Goal: Entertainment & Leisure: Browse casually

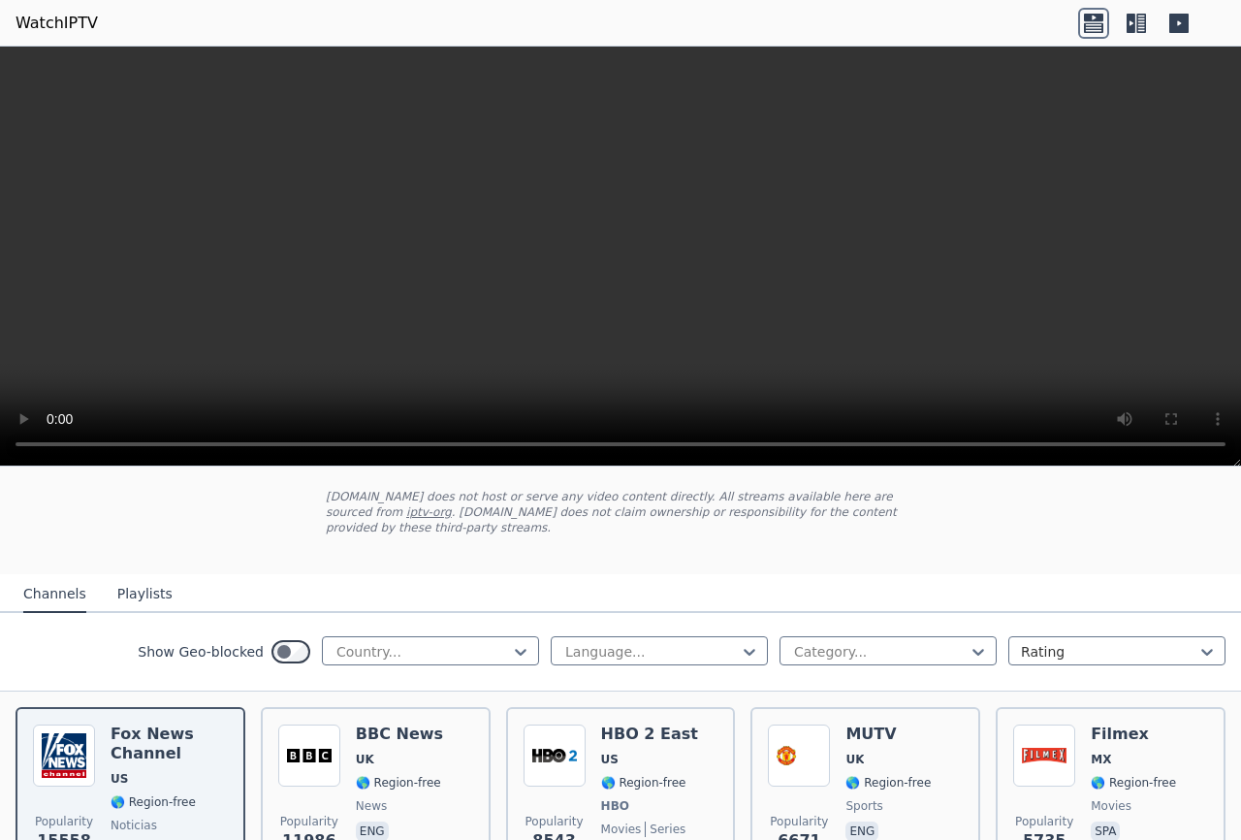
scroll to position [314, 0]
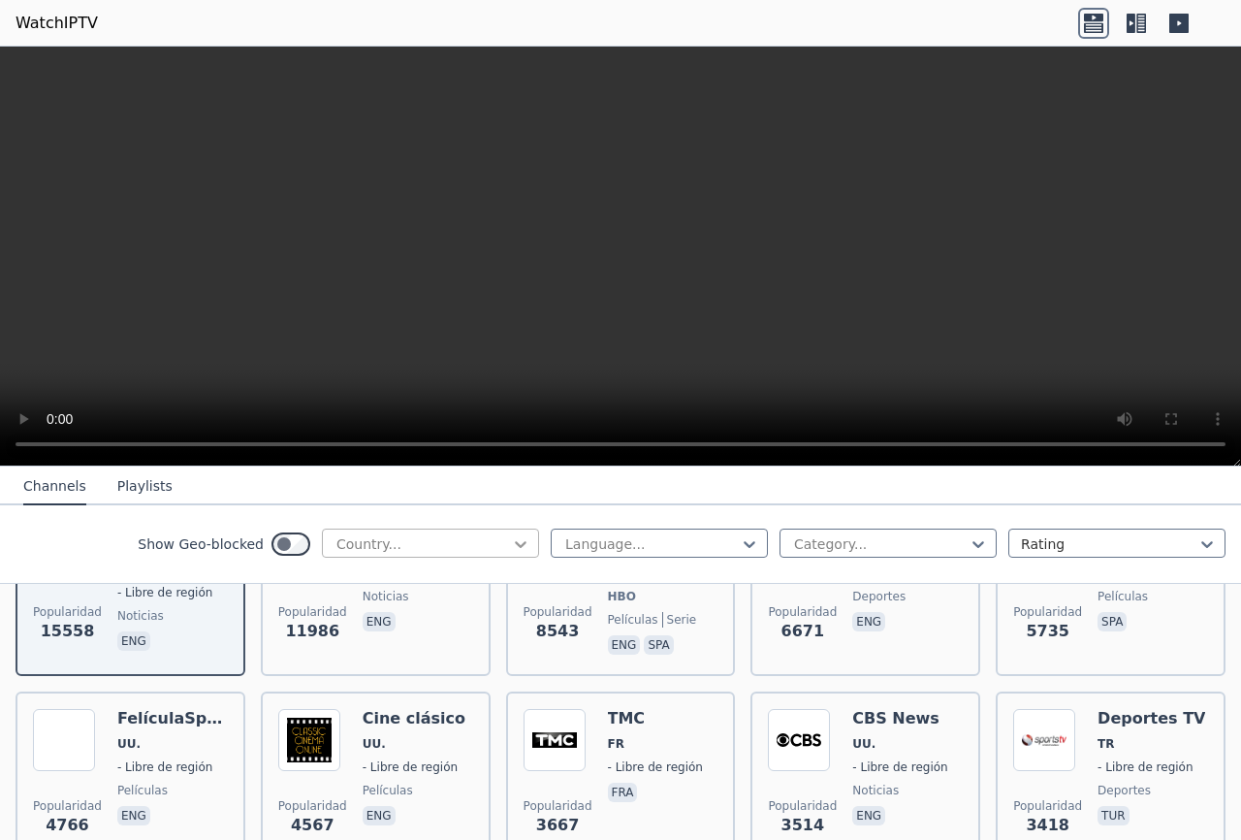
click at [521, 542] on icon at bounding box center [520, 543] width 19 height 19
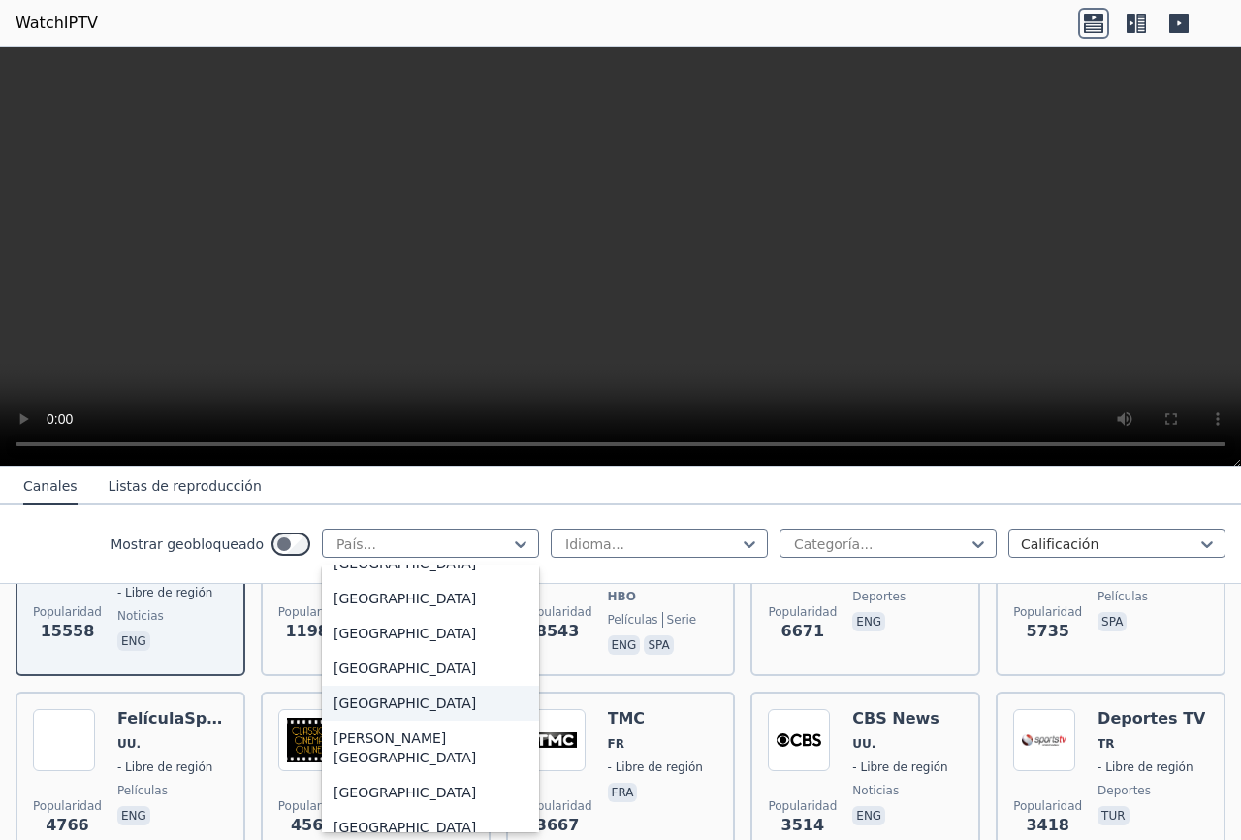
scroll to position [5971, 0]
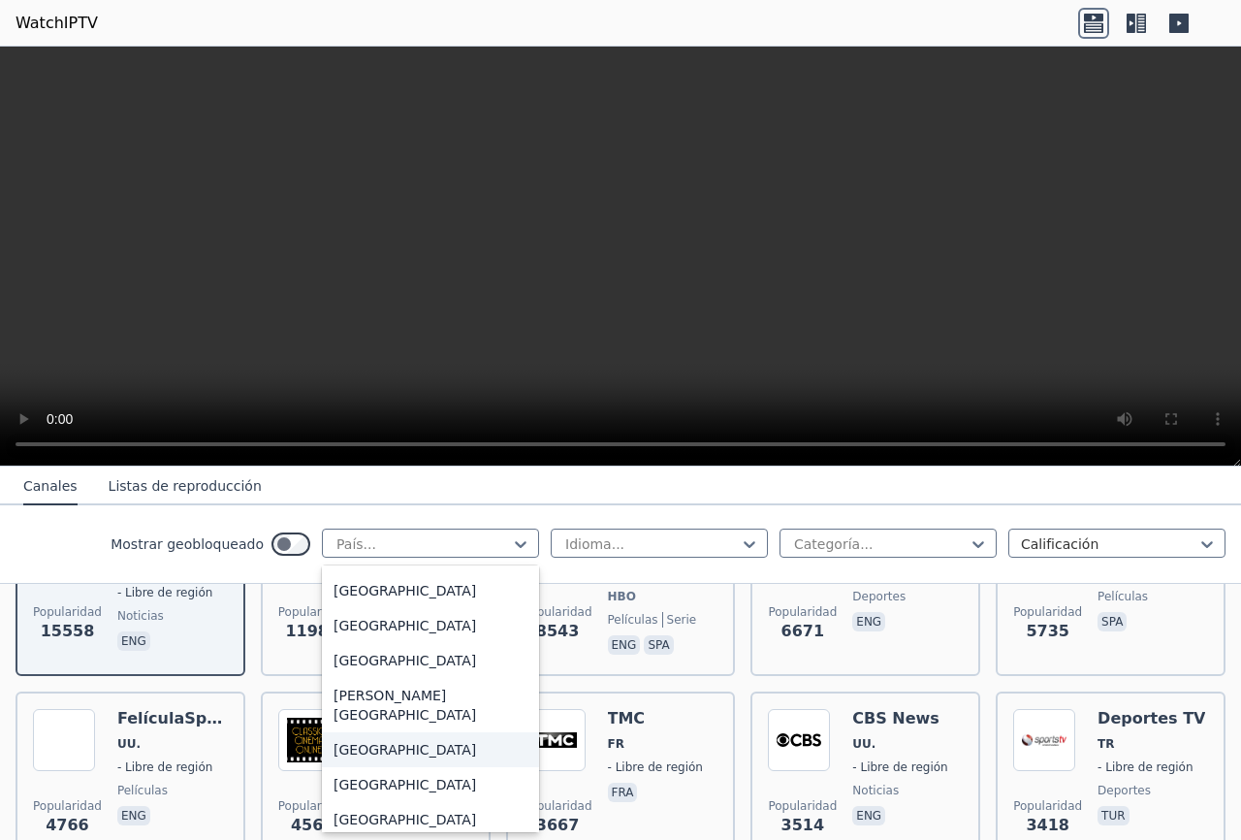
drag, startPoint x: 397, startPoint y: 733, endPoint x: 405, endPoint y: 728, distance: 10.0
click at [405, 767] on div "[GEOGRAPHIC_DATA]" at bounding box center [430, 784] width 217 height 35
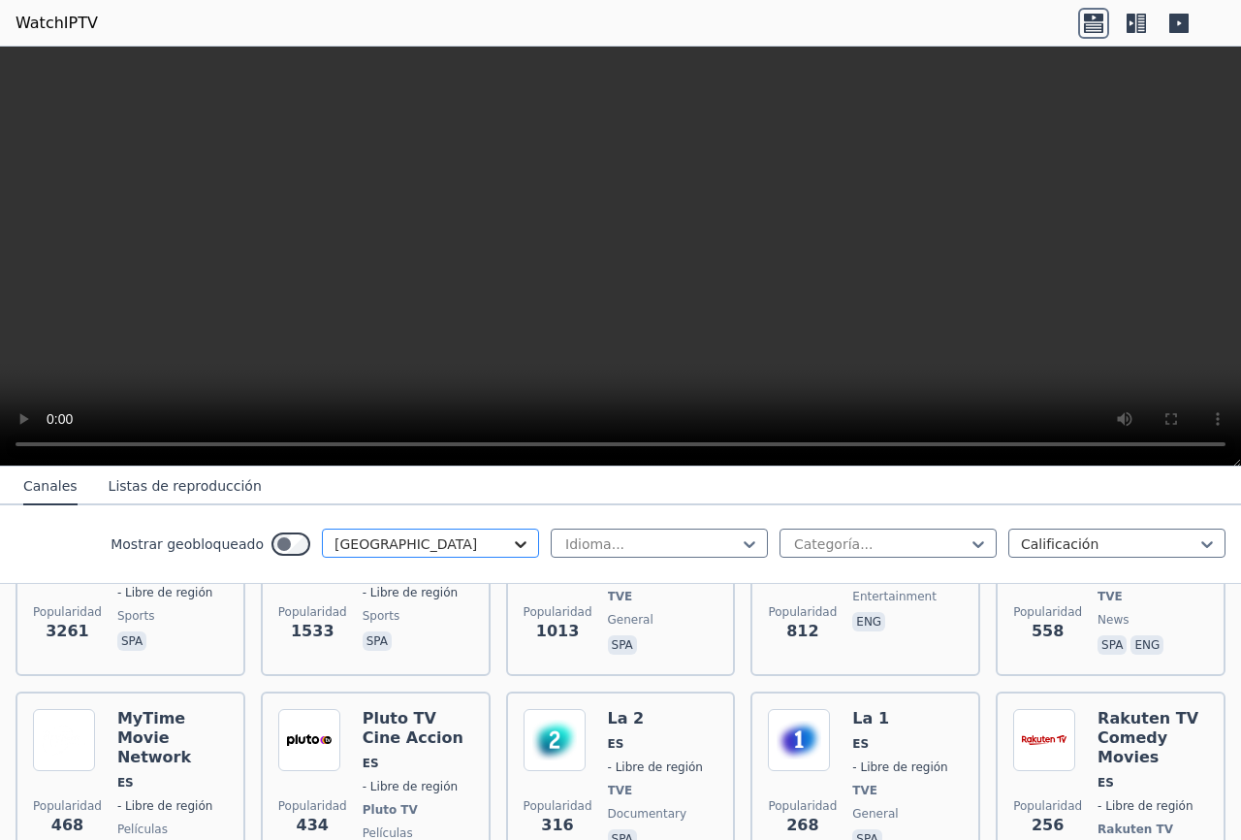
click at [376, 631] on p "spa" at bounding box center [377, 640] width 29 height 19
click at [526, 546] on icon at bounding box center [520, 543] width 19 height 19
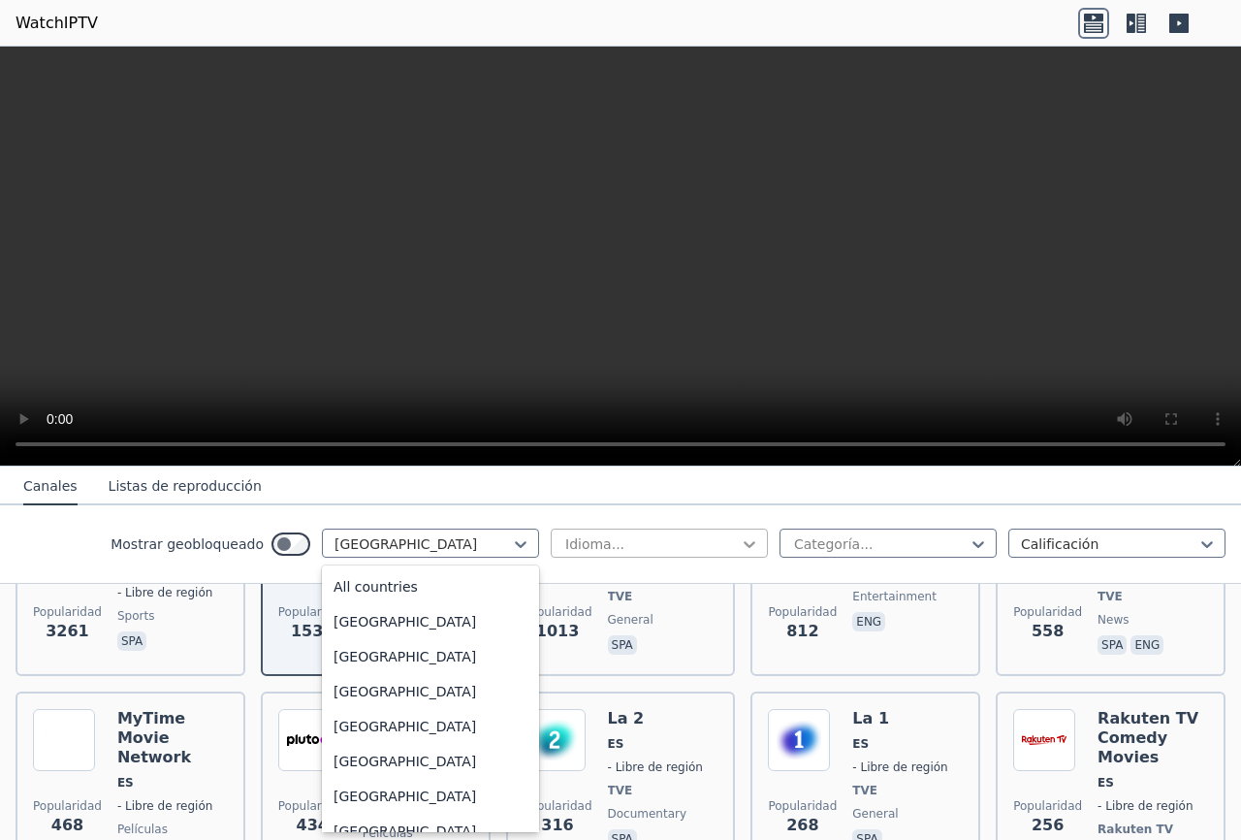
click at [757, 542] on icon at bounding box center [749, 543] width 19 height 19
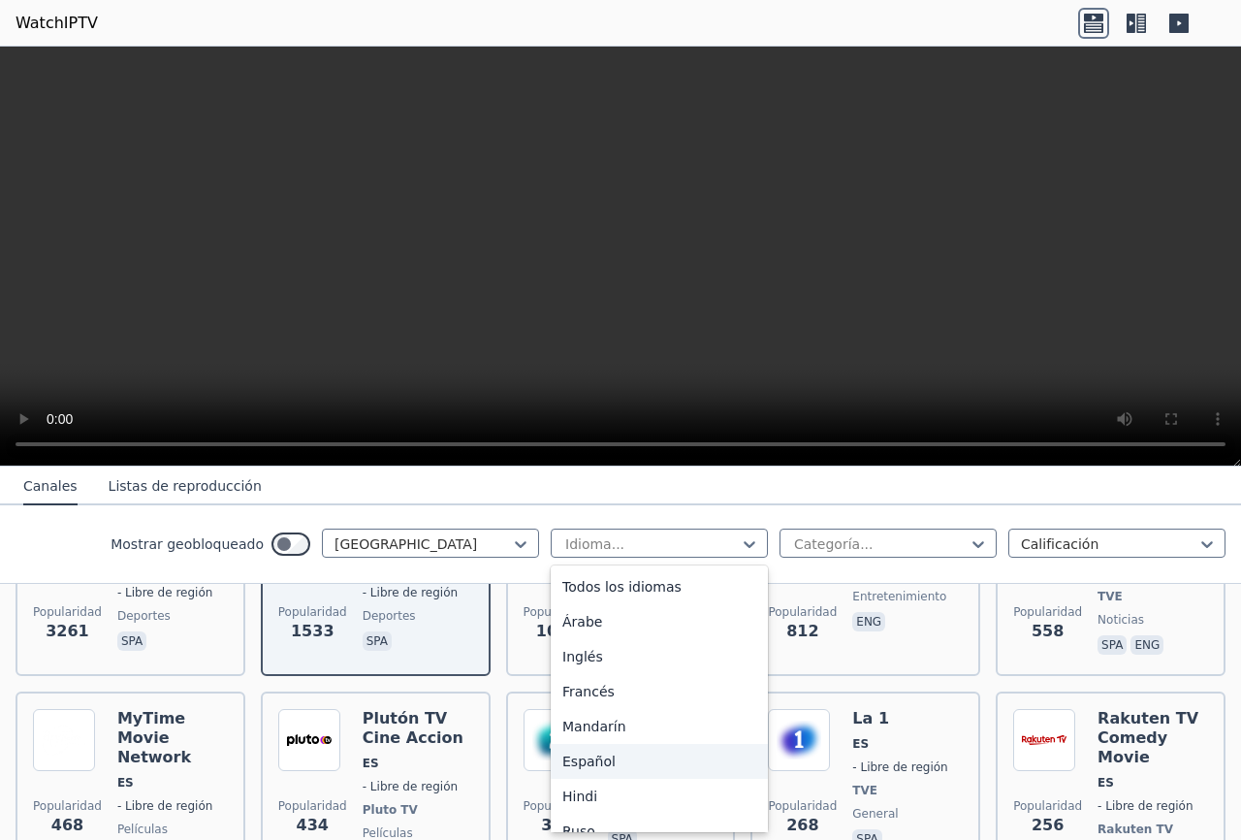
click at [616, 752] on div "Español" at bounding box center [659, 761] width 217 height 35
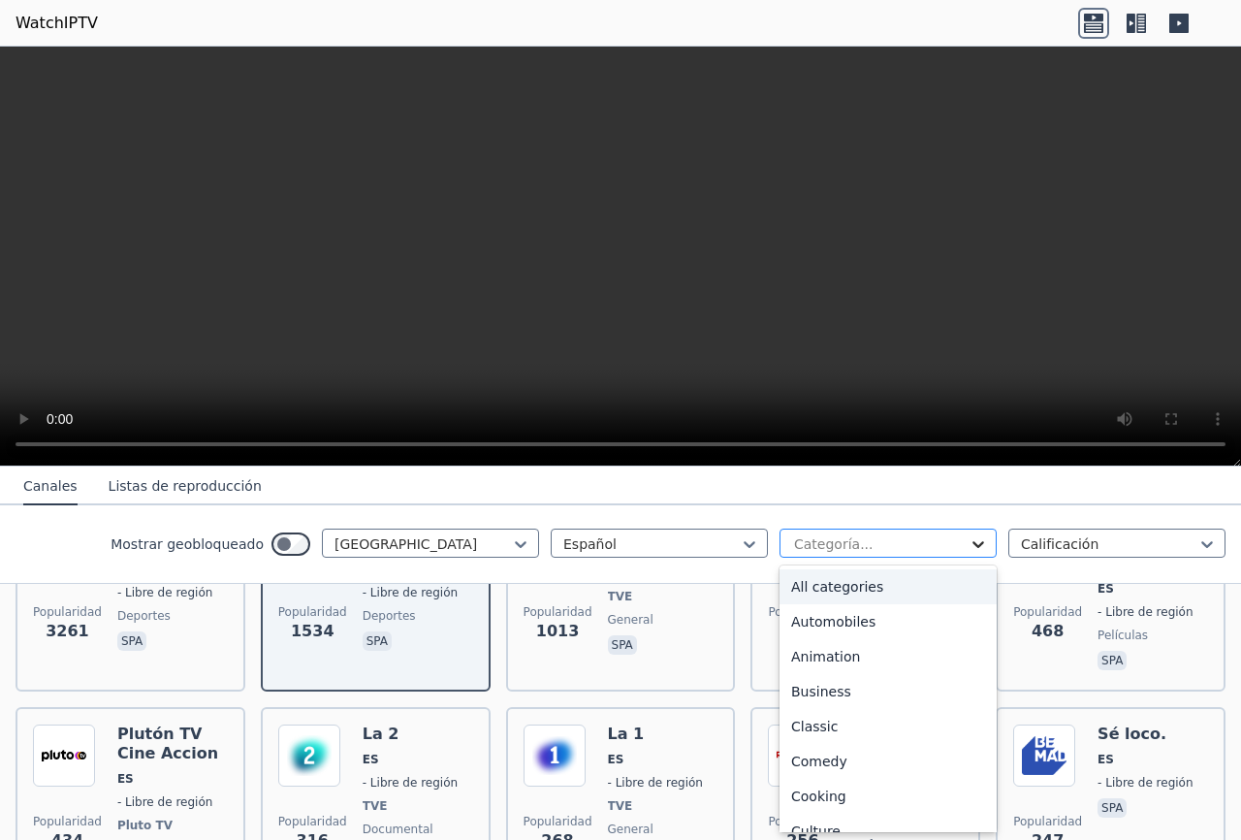
click at [985, 549] on icon at bounding box center [978, 543] width 19 height 19
click at [915, 575] on div "Todas las categorías" at bounding box center [888, 586] width 217 height 35
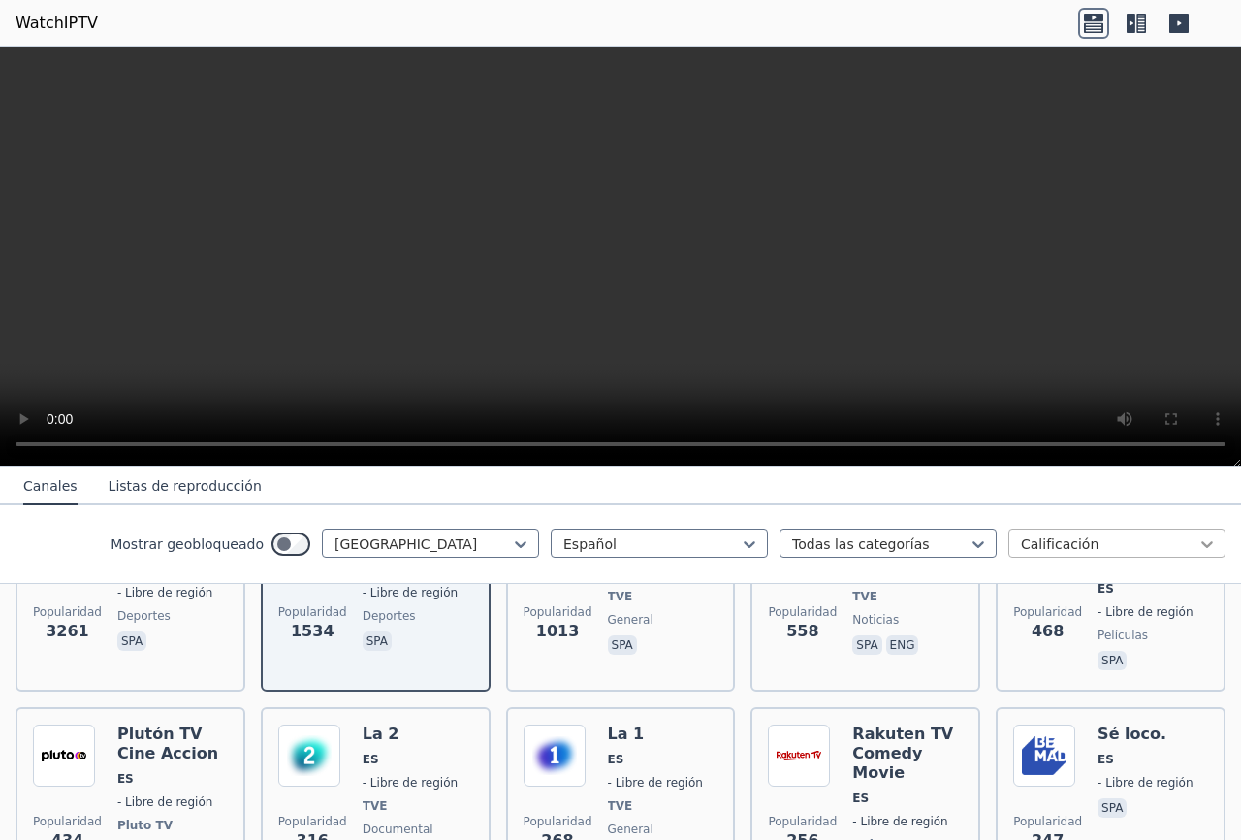
click at [1208, 539] on icon at bounding box center [1207, 543] width 19 height 19
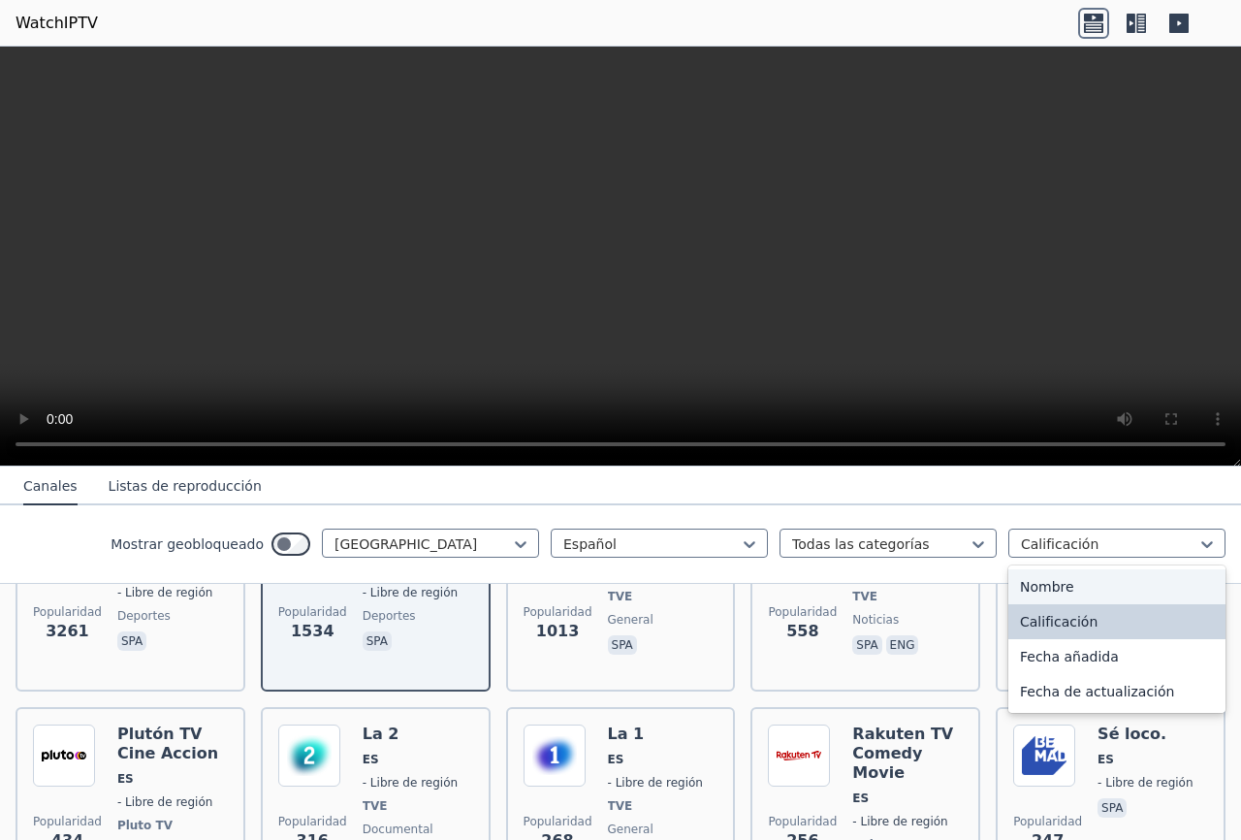
click at [1075, 585] on div "Nombre" at bounding box center [1117, 586] width 217 height 35
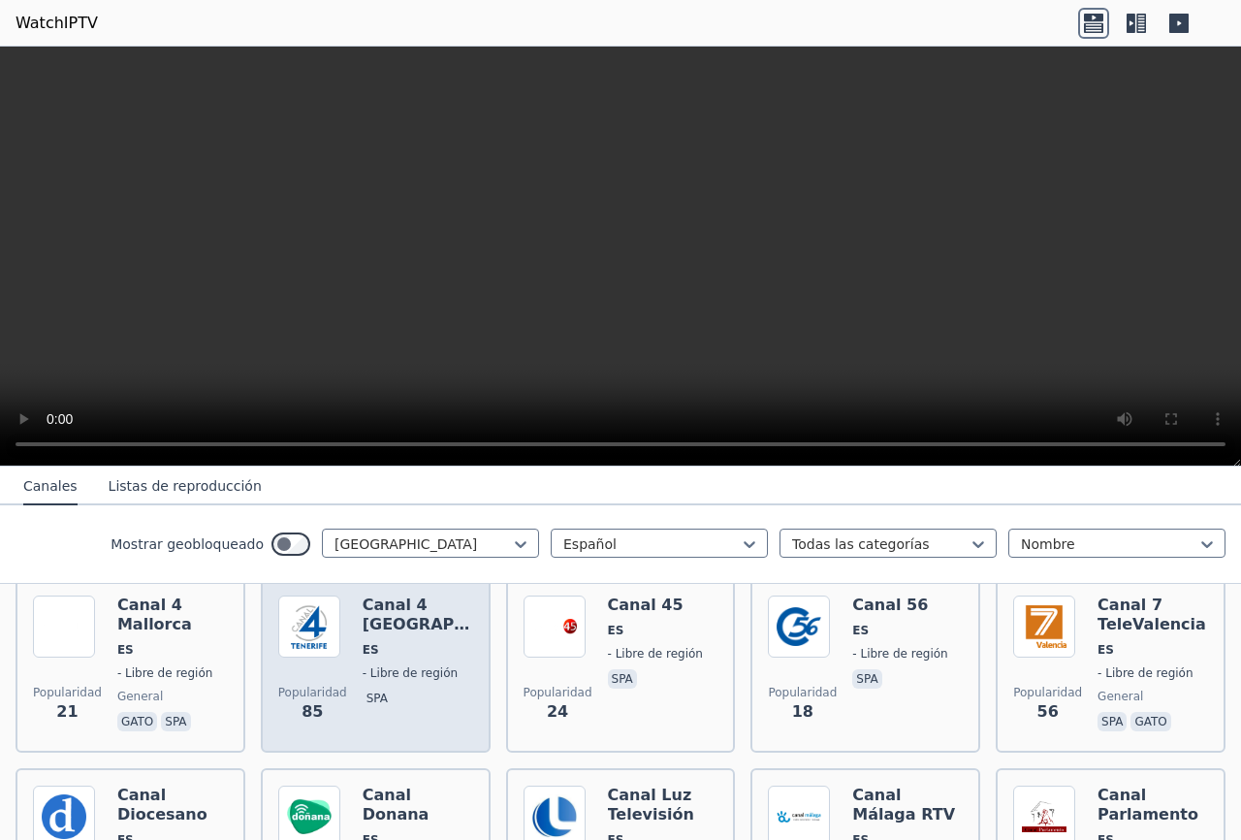
scroll to position [1047, 0]
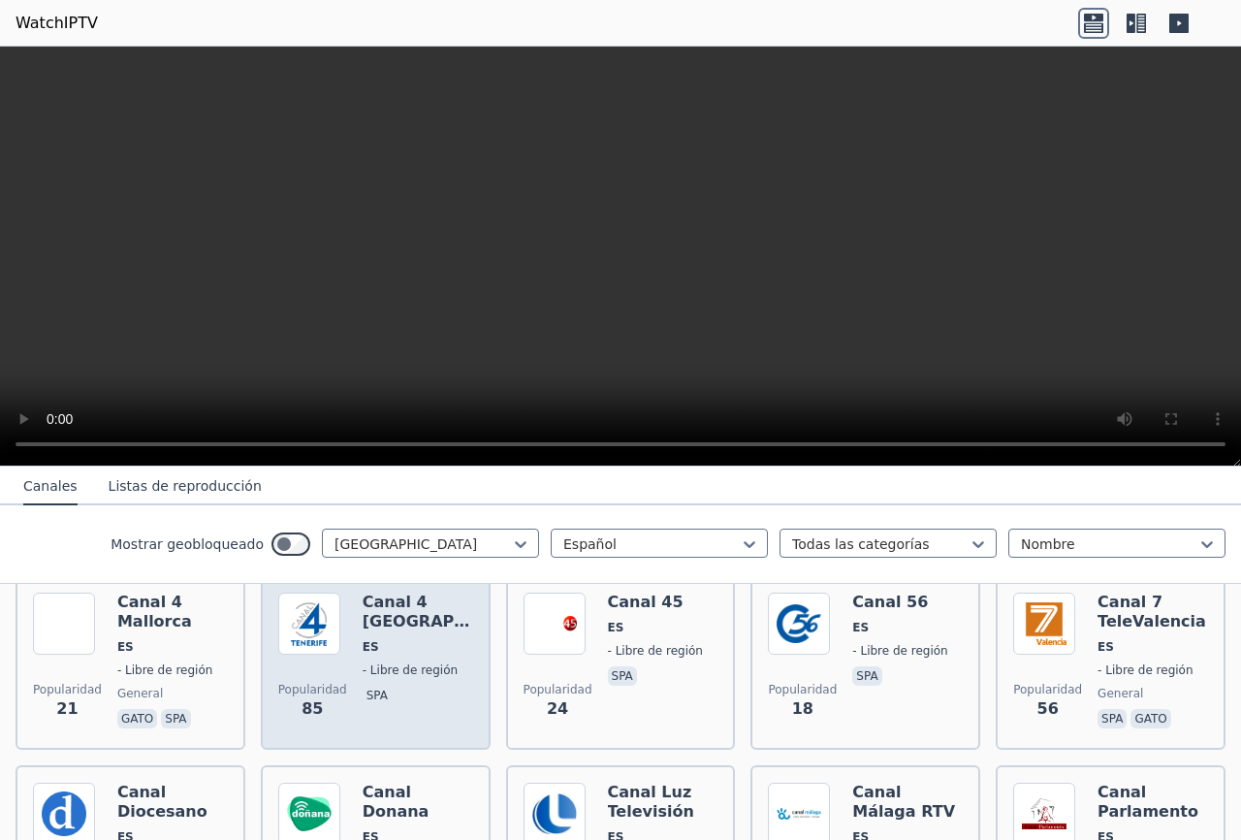
click at [394, 634] on div "Canal 4 [GEOGRAPHIC_DATA] ES - Libre de región [GEOGRAPHIC_DATA]" at bounding box center [418, 663] width 111 height 140
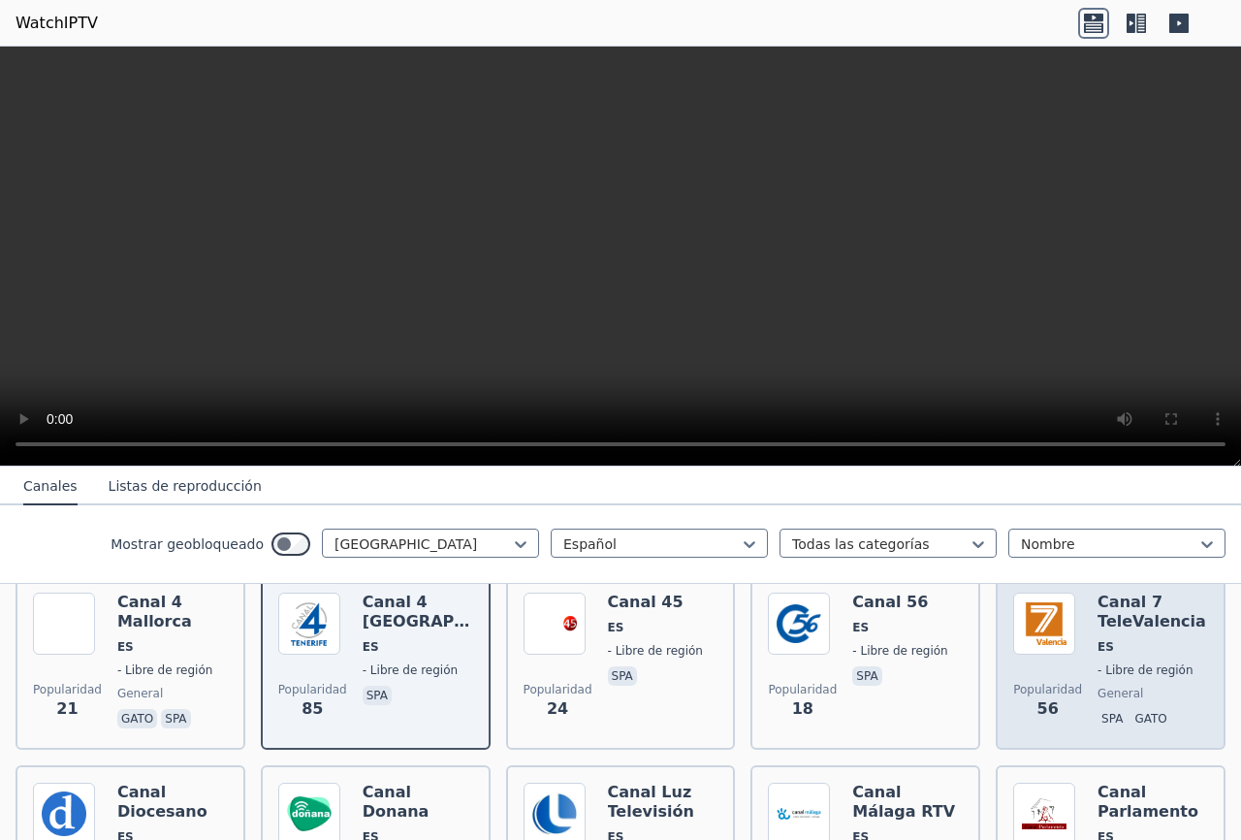
click at [1088, 661] on div "Popularidad 56 Canal 7 TeleValencia ES - Libre de región general spa gato" at bounding box center [1111, 663] width 195 height 140
